Goal: Use online tool/utility: Utilize a website feature to perform a specific function

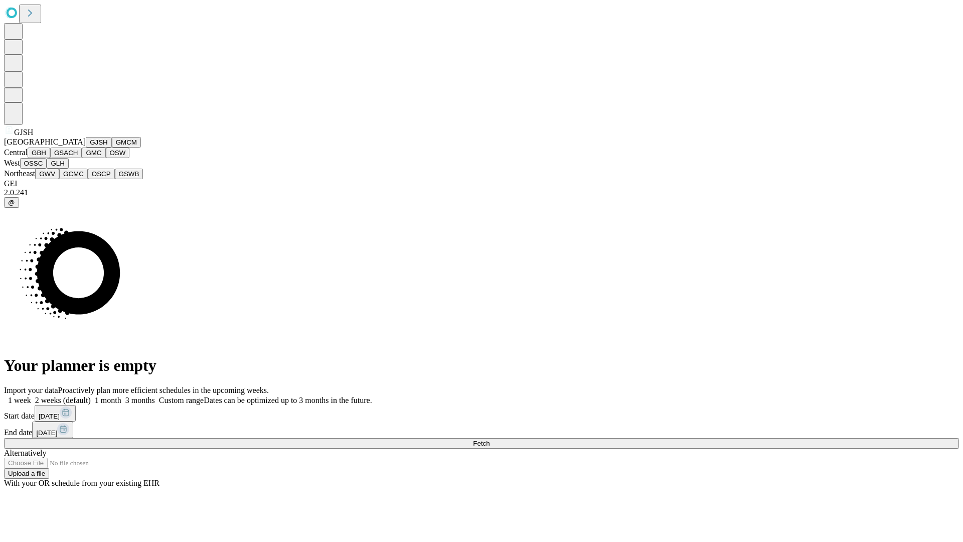
click at [86, 148] on button "GJSH" at bounding box center [99, 142] width 26 height 11
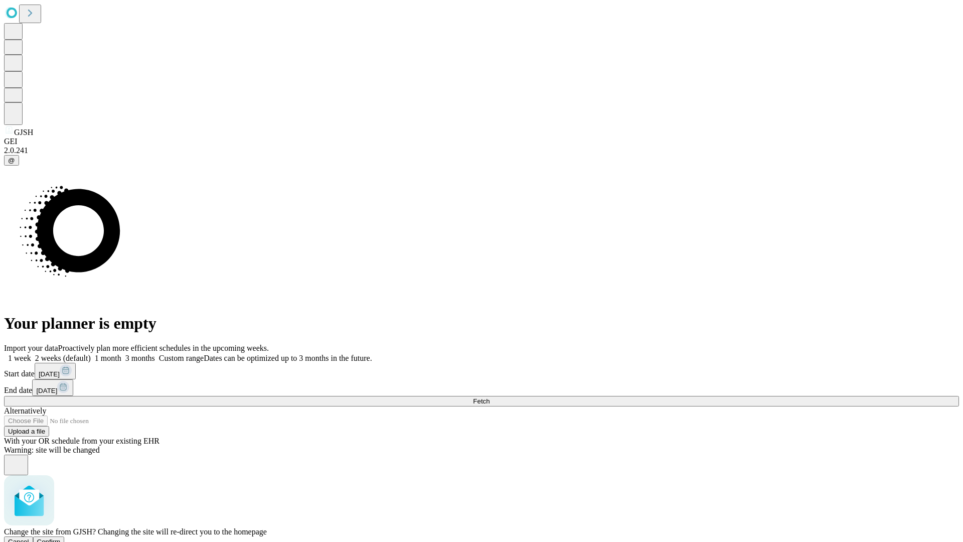
click at [61, 538] on span "Confirm" at bounding box center [49, 542] width 24 height 8
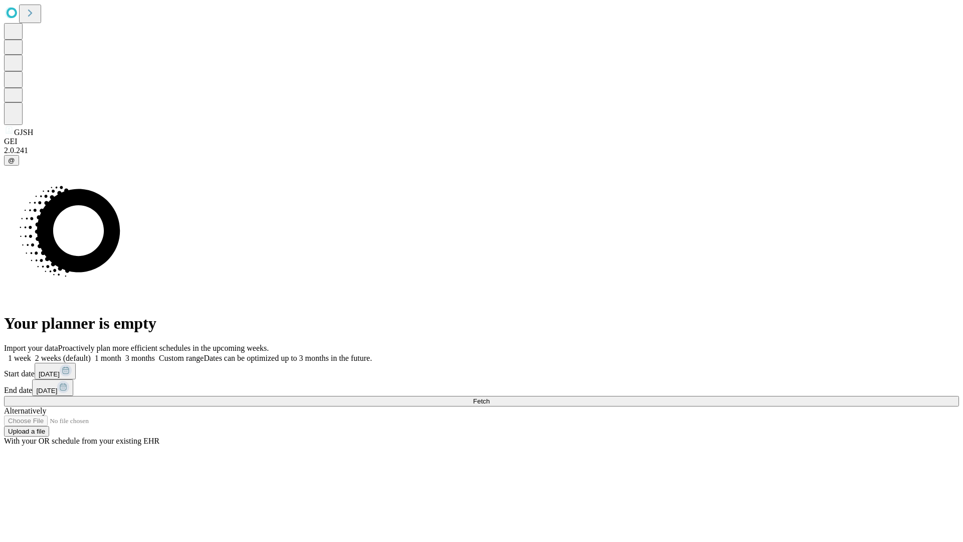
click at [91, 354] on label "2 weeks (default)" at bounding box center [61, 358] width 60 height 9
click at [490, 397] on span "Fetch" at bounding box center [481, 401] width 17 height 8
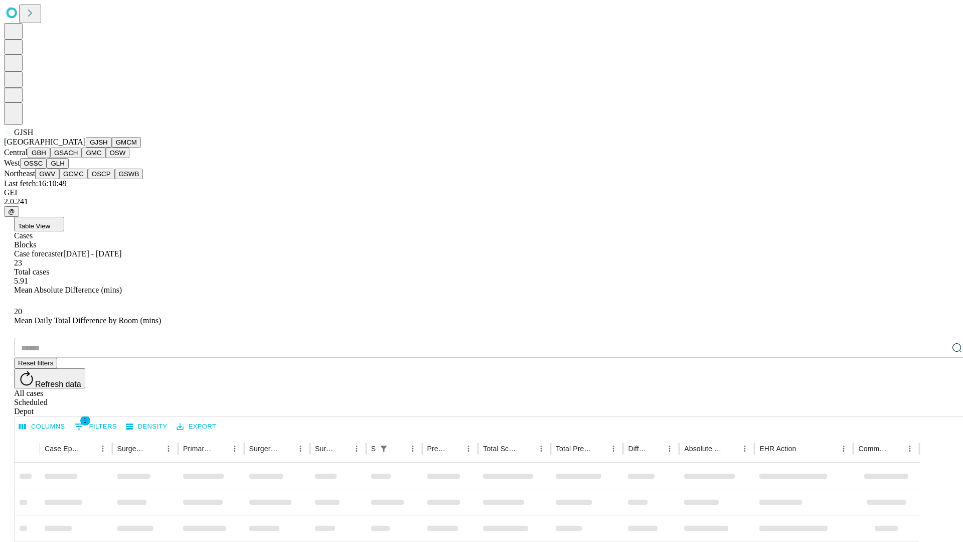
click at [112, 148] on button "GMCM" at bounding box center [126, 142] width 29 height 11
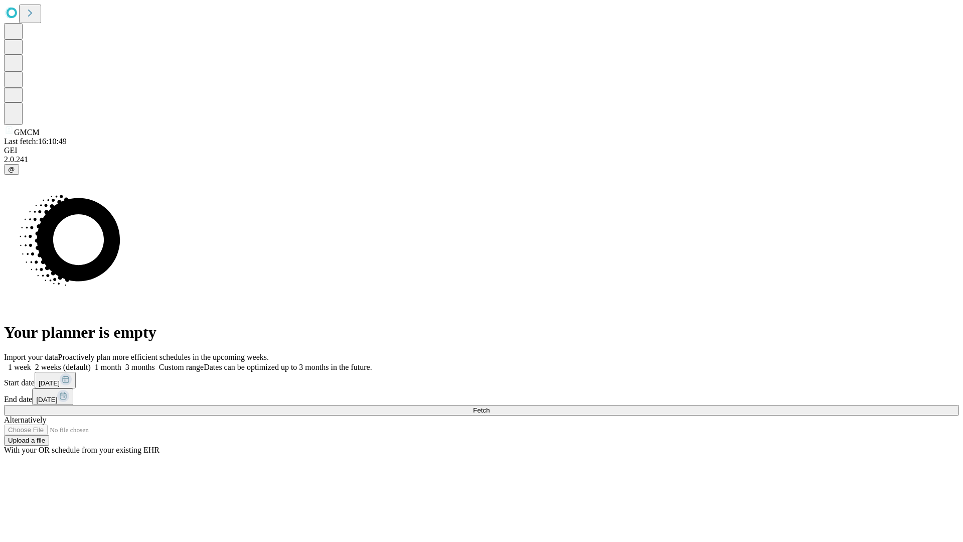
click at [91, 363] on label "2 weeks (default)" at bounding box center [61, 367] width 60 height 9
click at [490, 406] on span "Fetch" at bounding box center [481, 410] width 17 height 8
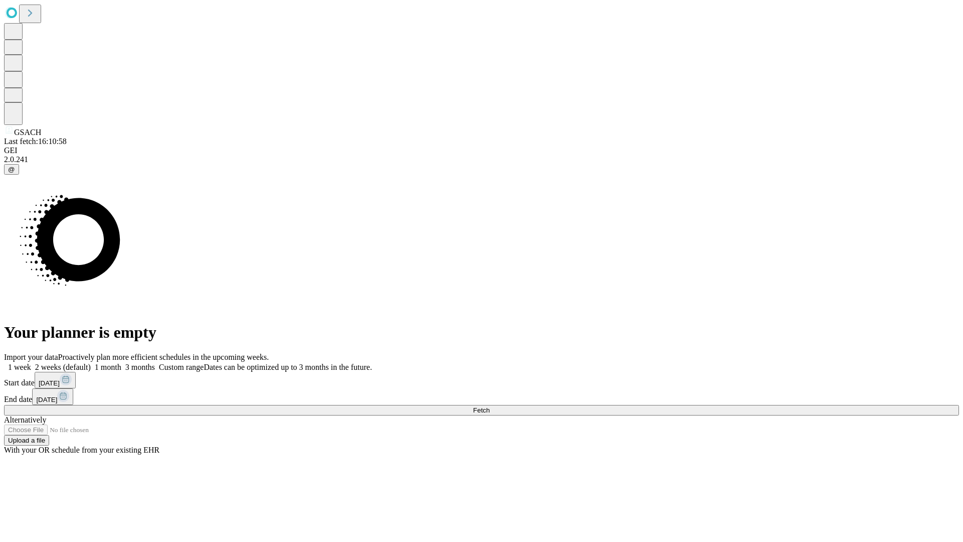
click at [91, 363] on label "2 weeks (default)" at bounding box center [61, 367] width 60 height 9
click at [490, 406] on span "Fetch" at bounding box center [481, 410] width 17 height 8
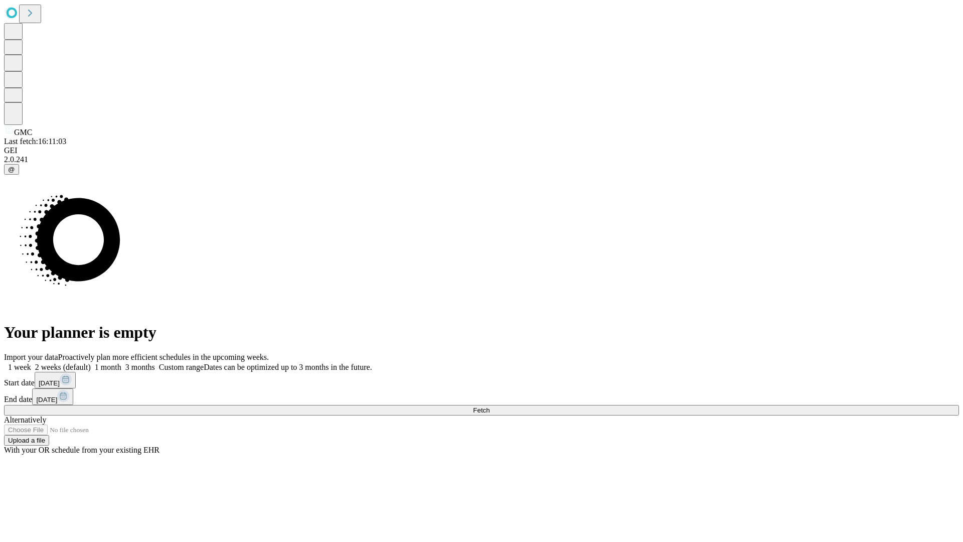
click at [91, 363] on label "2 weeks (default)" at bounding box center [61, 367] width 60 height 9
click at [490, 406] on span "Fetch" at bounding box center [481, 410] width 17 height 8
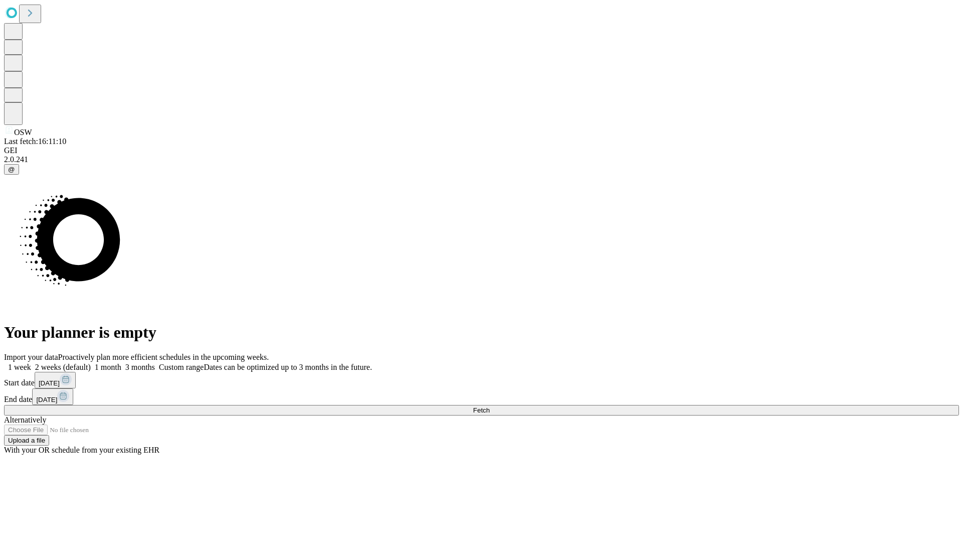
click at [91, 363] on label "2 weeks (default)" at bounding box center [61, 367] width 60 height 9
click at [490, 406] on span "Fetch" at bounding box center [481, 410] width 17 height 8
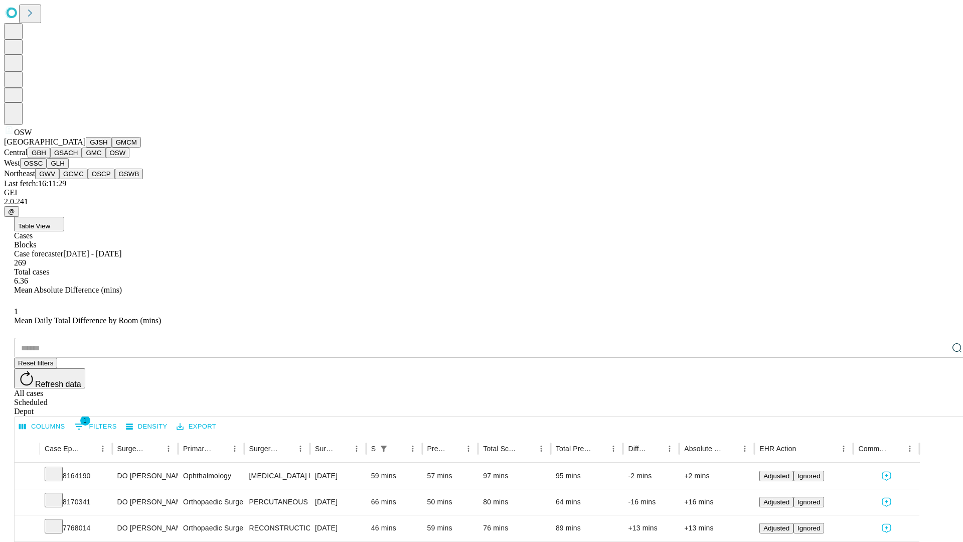
click at [47, 169] on button "OSSC" at bounding box center [33, 163] width 27 height 11
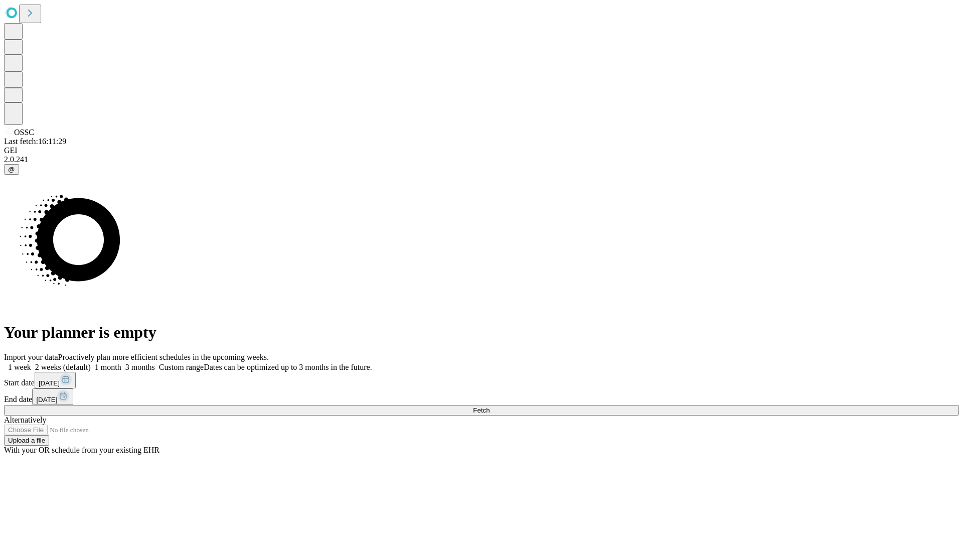
click at [91, 363] on label "2 weeks (default)" at bounding box center [61, 367] width 60 height 9
click at [490, 406] on span "Fetch" at bounding box center [481, 410] width 17 height 8
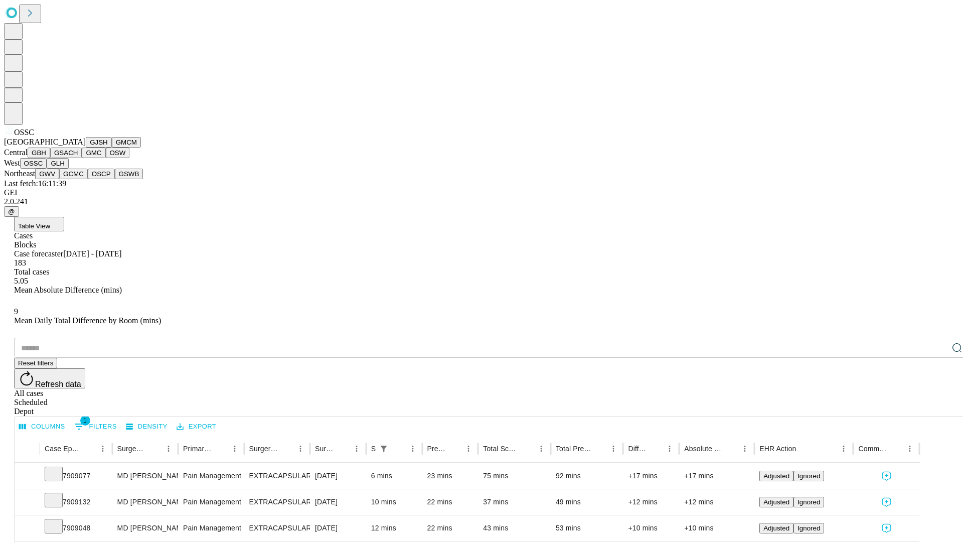
click at [68, 169] on button "GLH" at bounding box center [58, 163] width 22 height 11
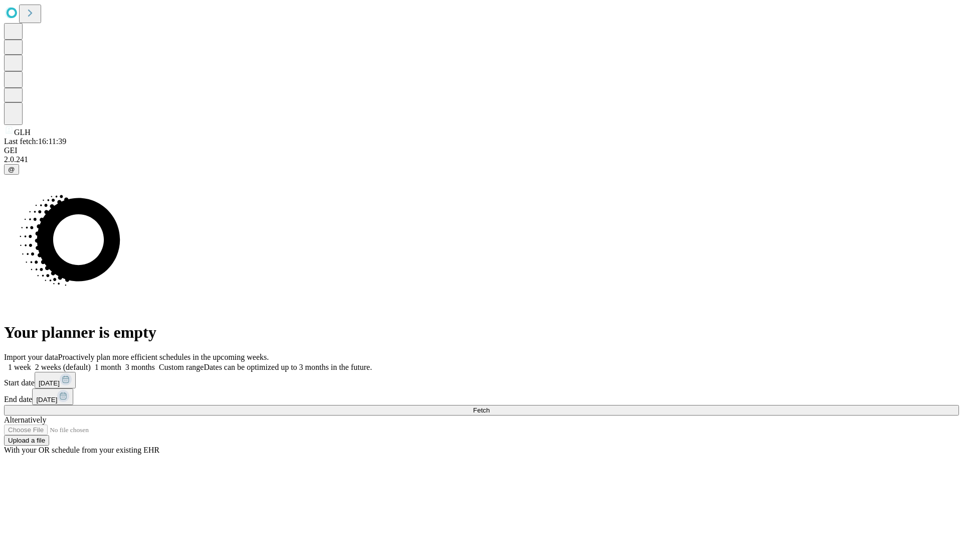
click at [490, 406] on span "Fetch" at bounding box center [481, 410] width 17 height 8
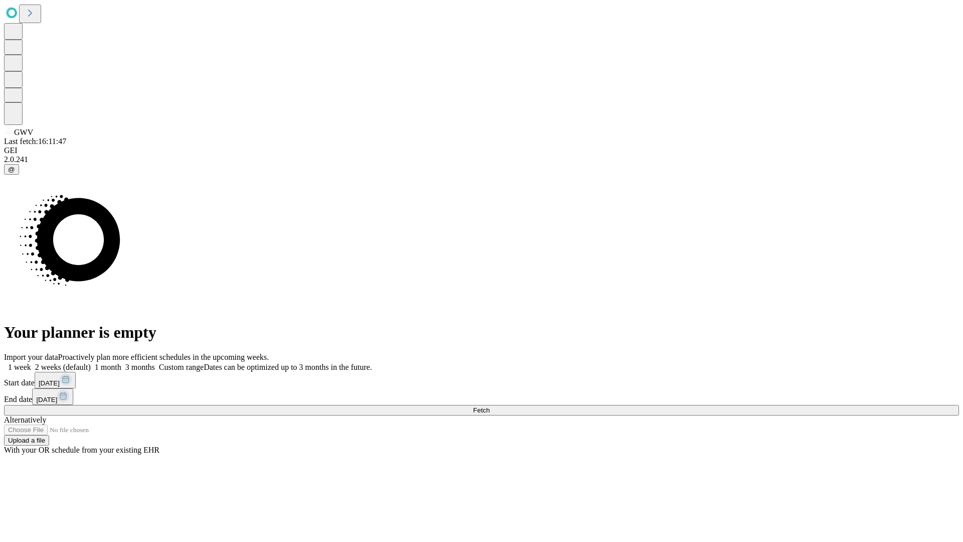
click at [91, 363] on label "2 weeks (default)" at bounding box center [61, 367] width 60 height 9
click at [490, 406] on span "Fetch" at bounding box center [481, 410] width 17 height 8
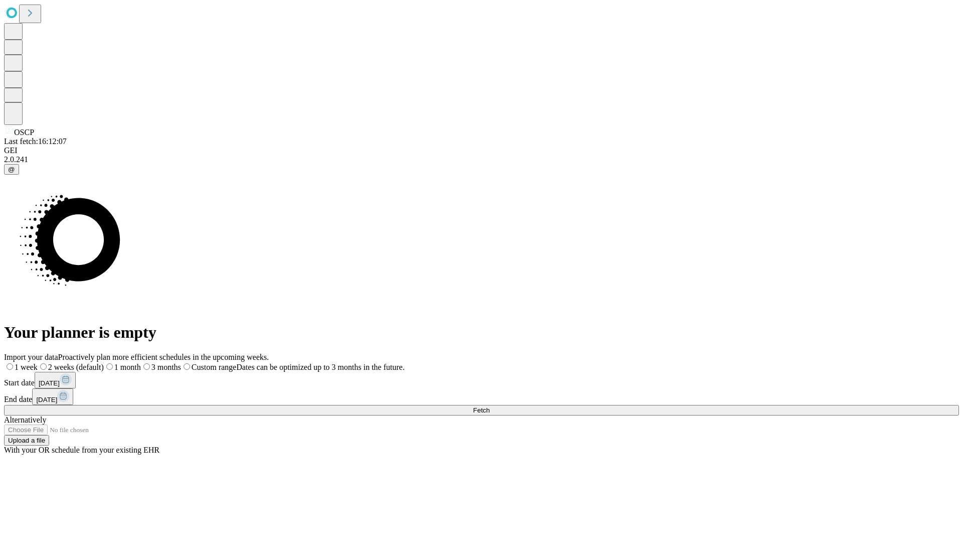
click at [490, 406] on span "Fetch" at bounding box center [481, 410] width 17 height 8
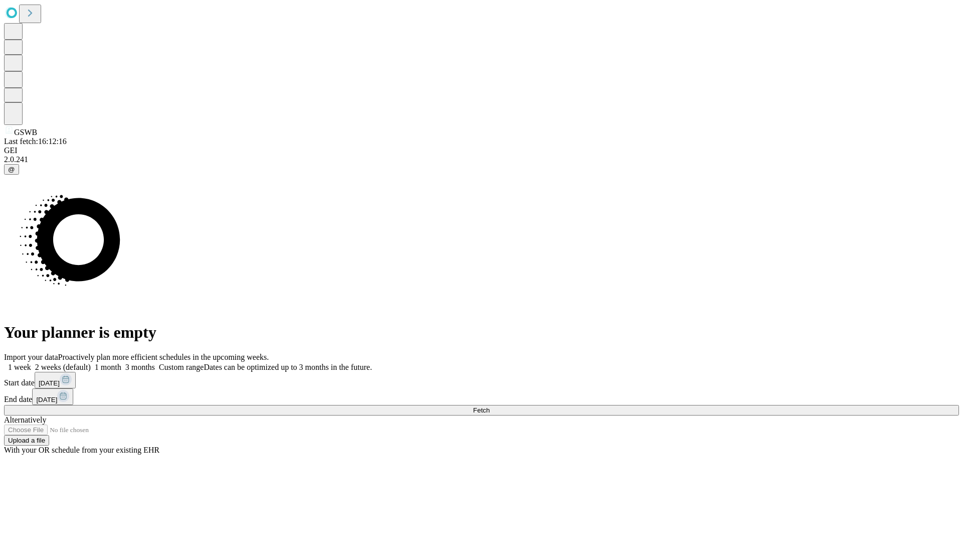
click at [91, 363] on label "2 weeks (default)" at bounding box center [61, 367] width 60 height 9
click at [490, 406] on span "Fetch" at bounding box center [481, 410] width 17 height 8
